Goal: Task Accomplishment & Management: Use online tool/utility

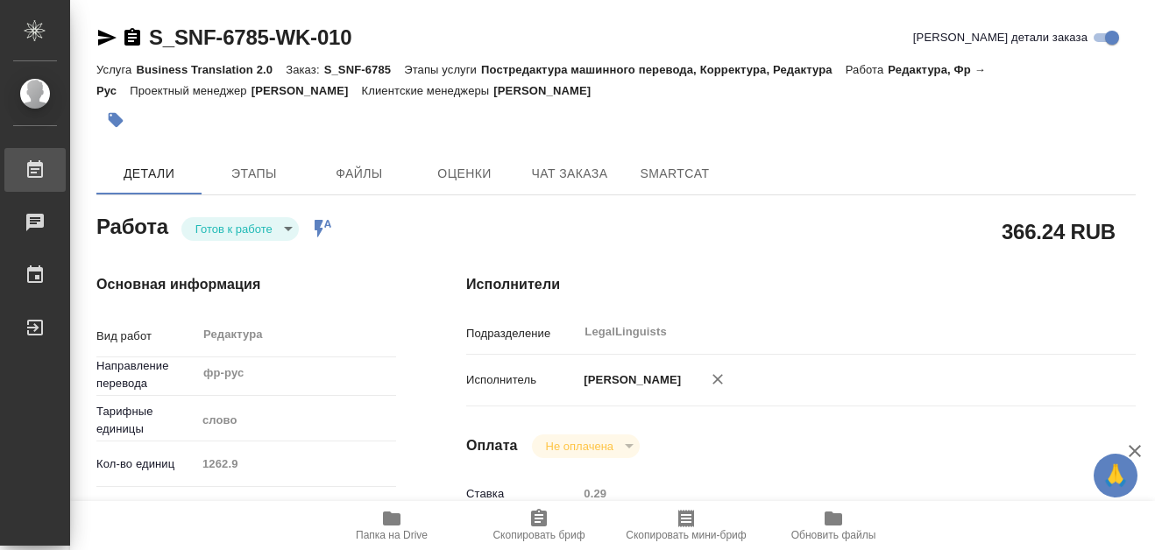
click at [43, 159] on link "Работы" at bounding box center [34, 170] width 61 height 44
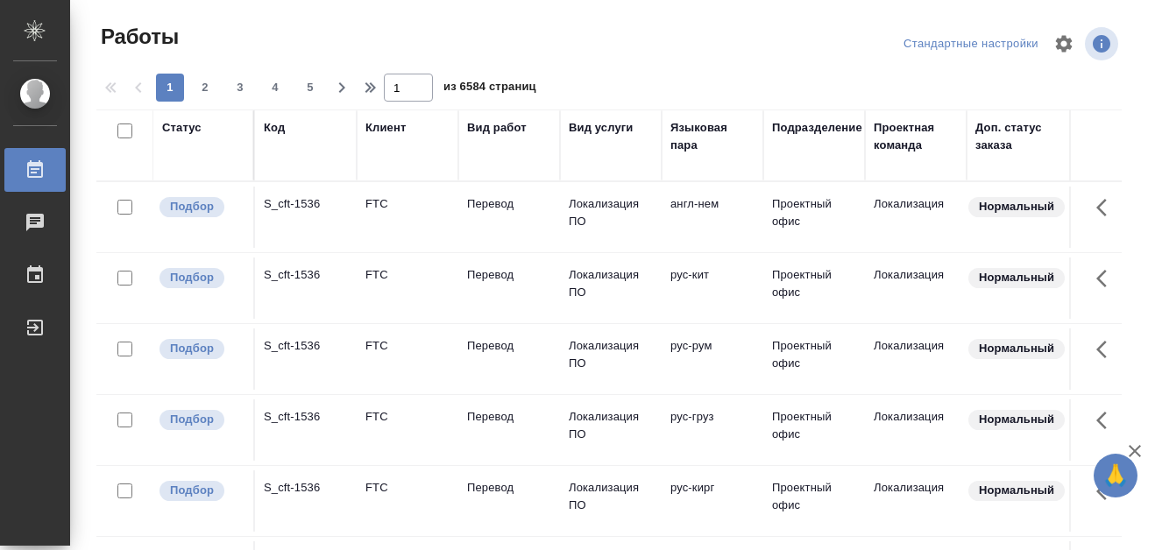
click at [271, 131] on div "Код" at bounding box center [274, 128] width 21 height 18
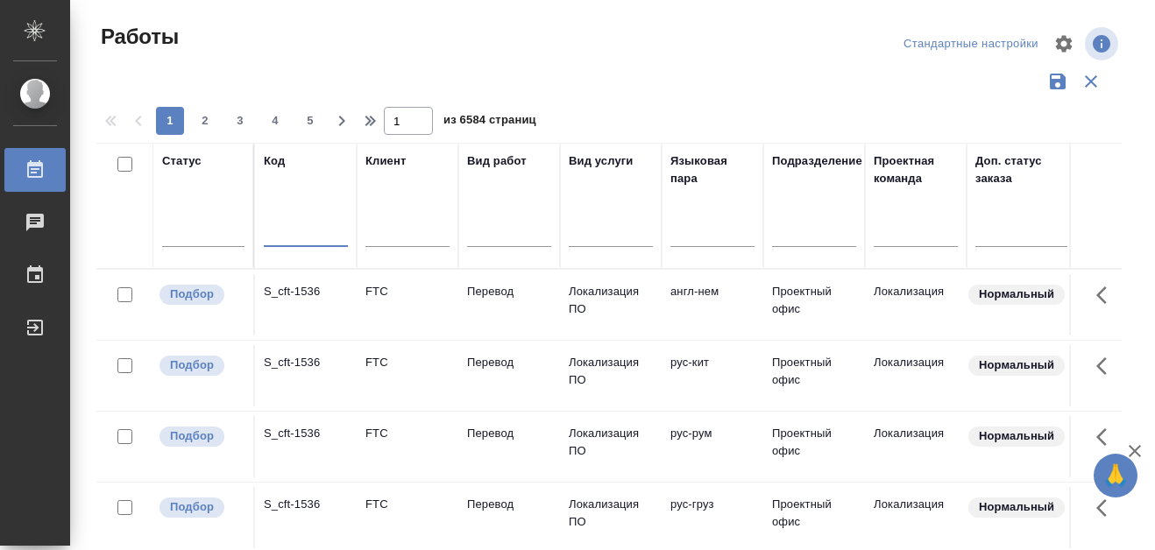
paste input "S_SNF-6709"
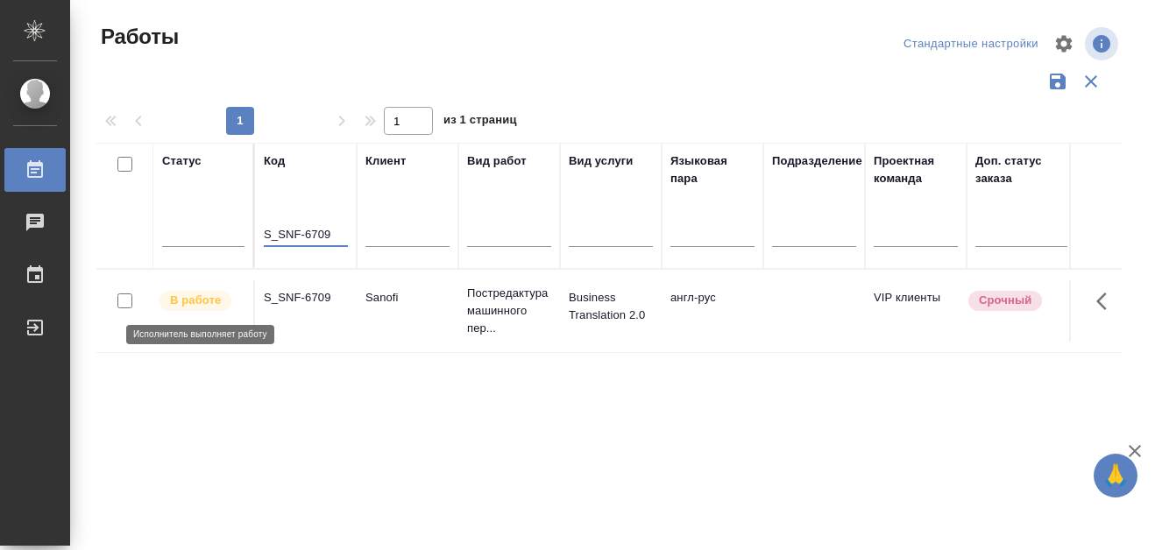
type input "S_SNF-6709"
click at [197, 302] on p "В работе" at bounding box center [195, 301] width 51 height 18
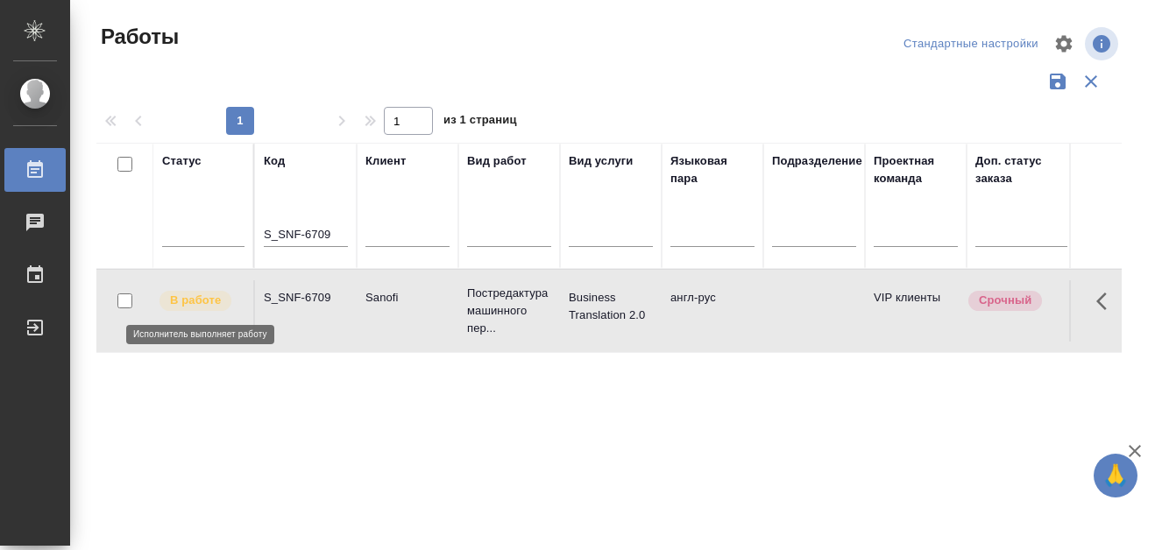
click at [200, 305] on p "В работе" at bounding box center [195, 301] width 51 height 18
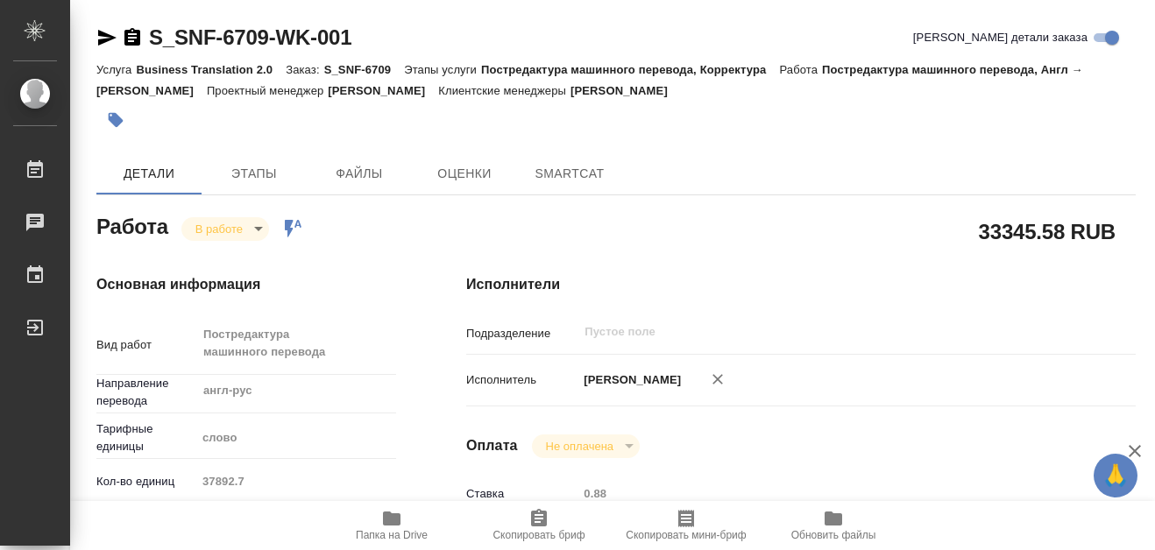
type textarea "x"
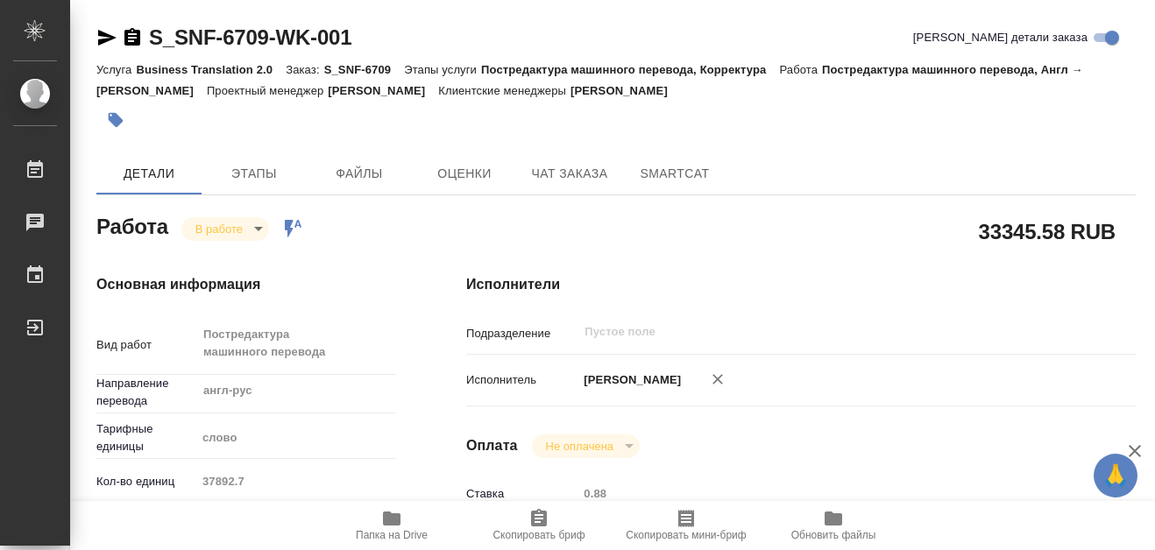
type textarea "x"
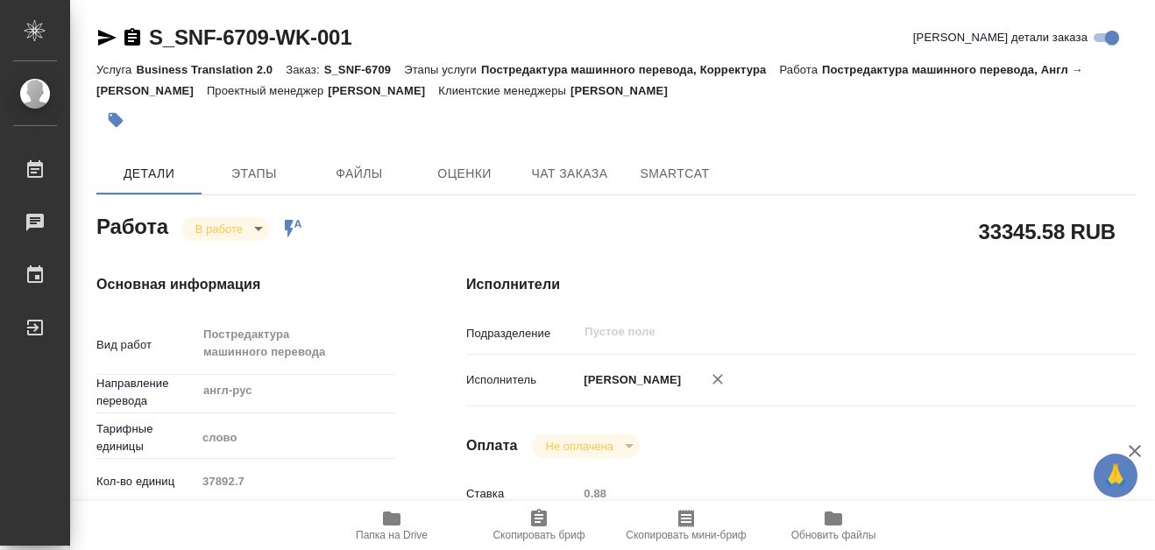
type textarea "x"
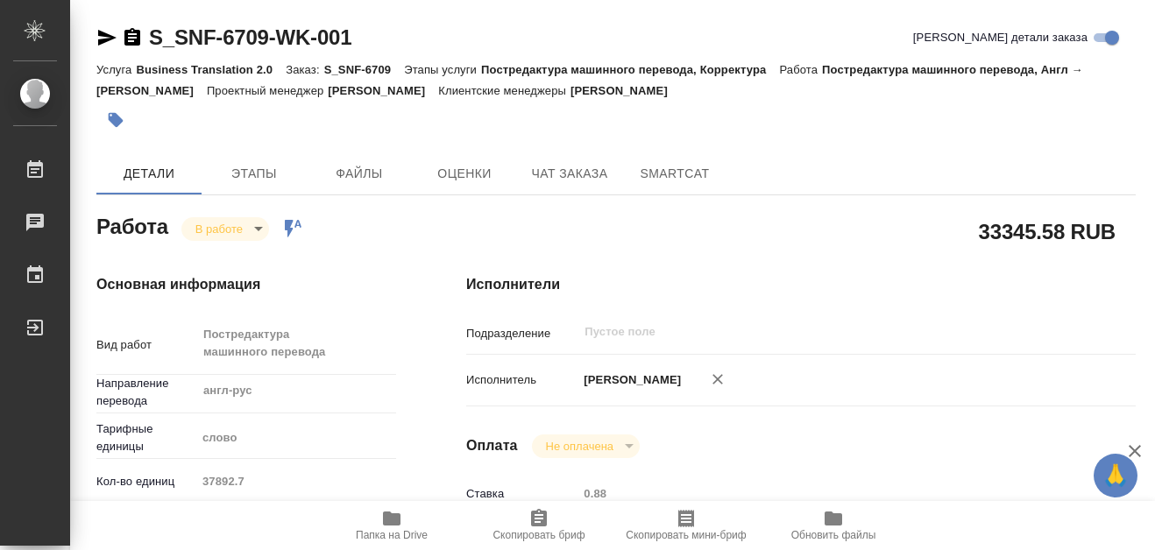
type textarea "x"
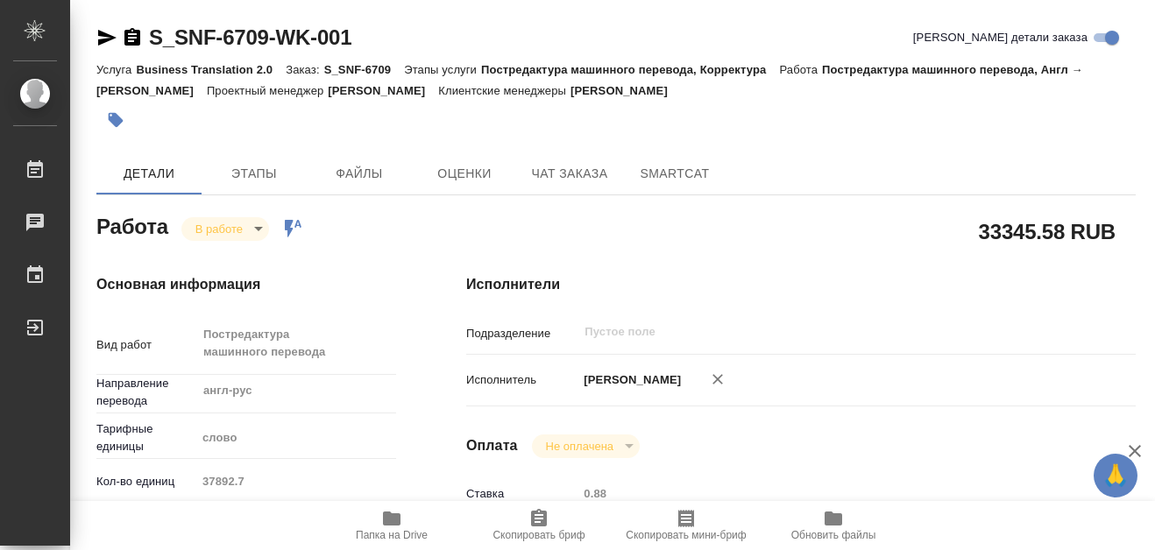
type textarea "x"
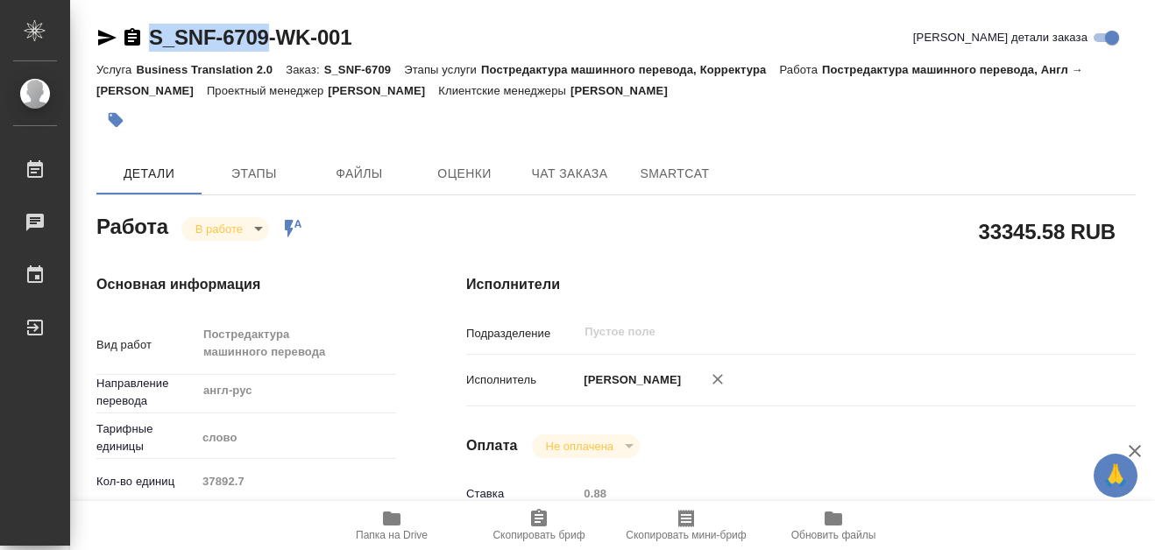
drag, startPoint x: 191, startPoint y: 31, endPoint x: 270, endPoint y: 32, distance: 78.9
click at [396, 529] on span "Папка на Drive" at bounding box center [392, 535] width 72 height 12
